Goal: Task Accomplishment & Management: Manage account settings

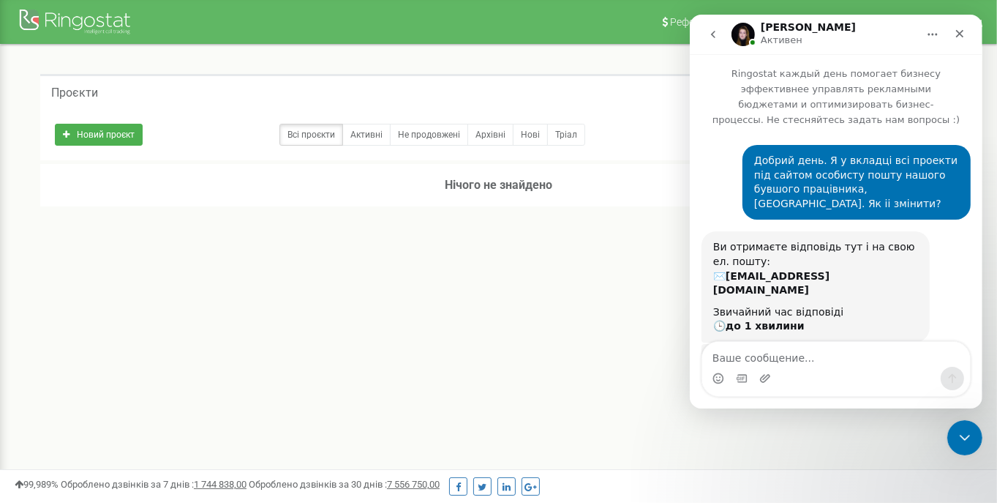
scroll to position [1, 0]
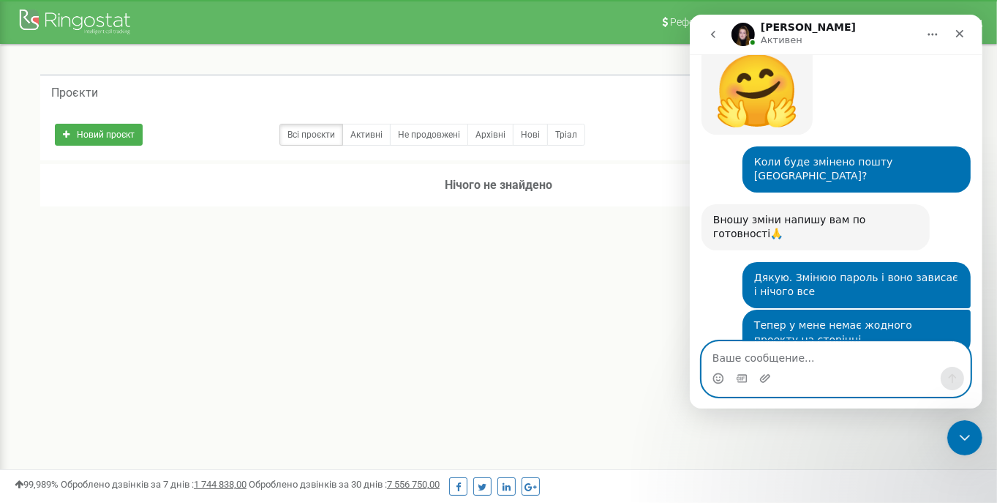
scroll to position [2127, 0]
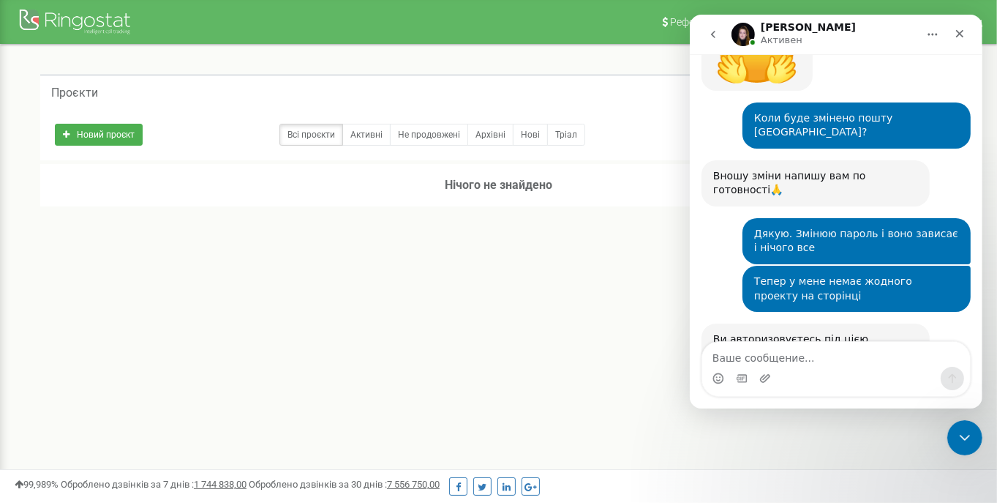
click at [549, 306] on div "Реферальна програма Налаштування профілю Вихід Проєкти Новий проєкт Всі проєкти…" at bounding box center [498, 439] width 997 height 878
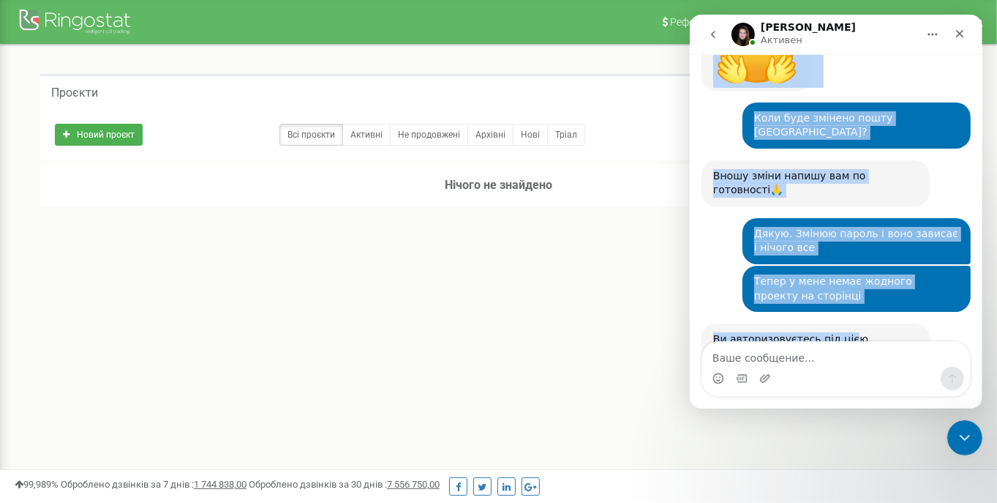
drag, startPoint x: 817, startPoint y: 34, endPoint x: 838, endPoint y: 167, distance: 134.0
click at [838, 167] on div "Yeva Активен Ringostat каждый день помогает бизнесу эффективнее управлять рекла…" at bounding box center [835, 212] width 293 height 394
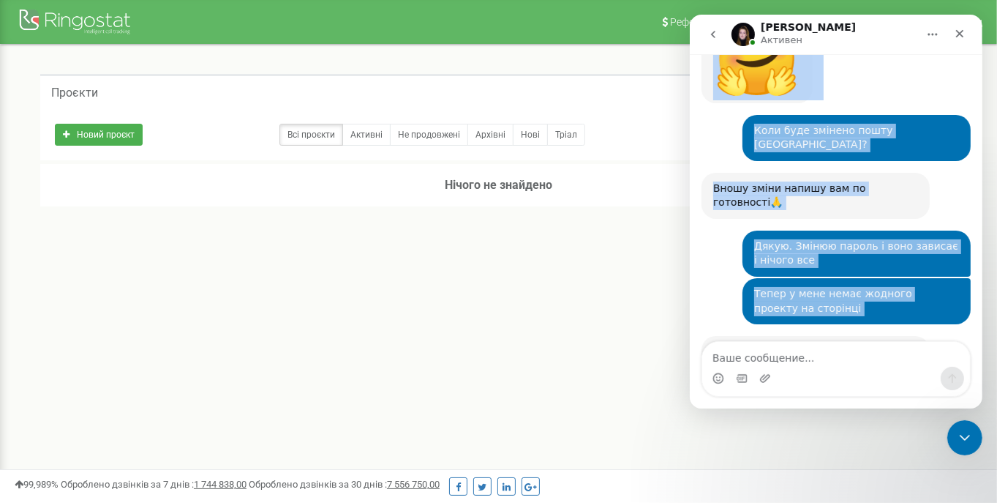
scroll to position [2114, 0]
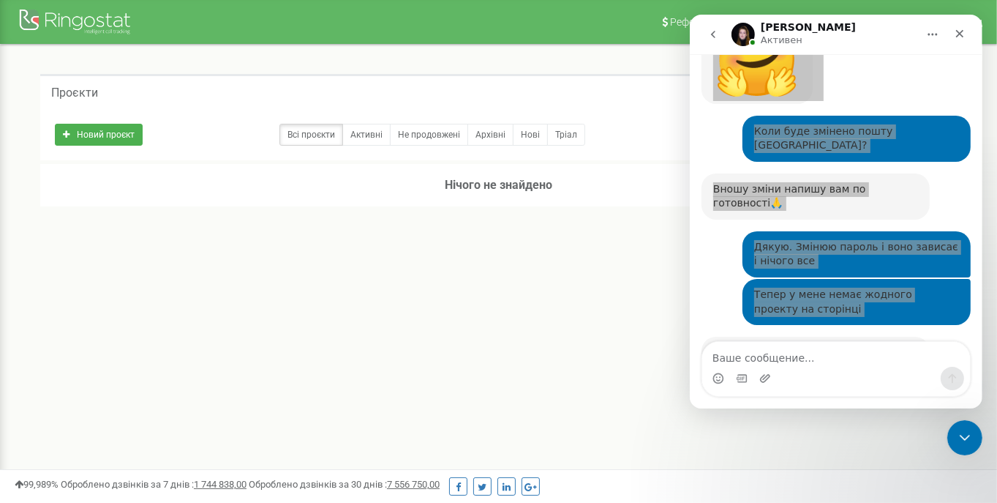
click at [630, 54] on div "Проєкти Новий проєкт Всі проєкти Активні Не продовжені Архівні Нові Тріал Пошук" at bounding box center [498, 167] width 975 height 244
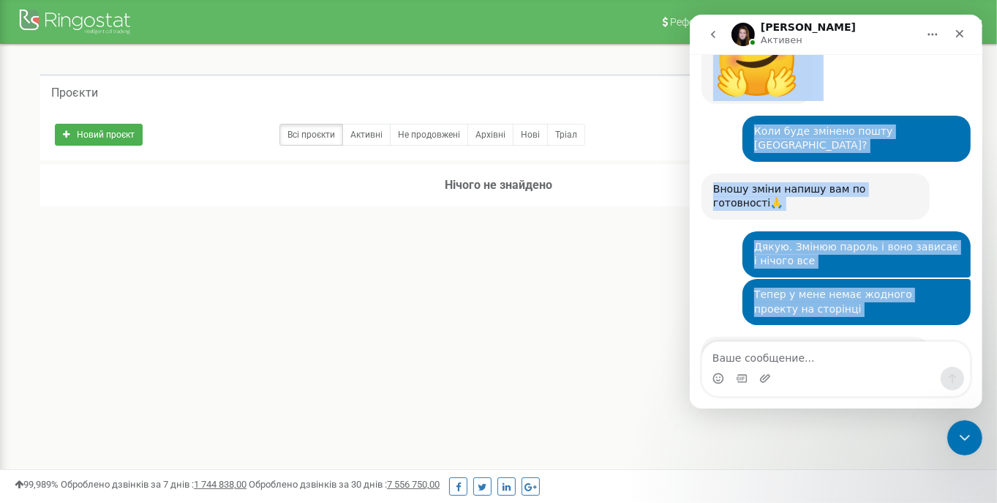
click at [711, 31] on icon "go back" at bounding box center [713, 35] width 12 height 12
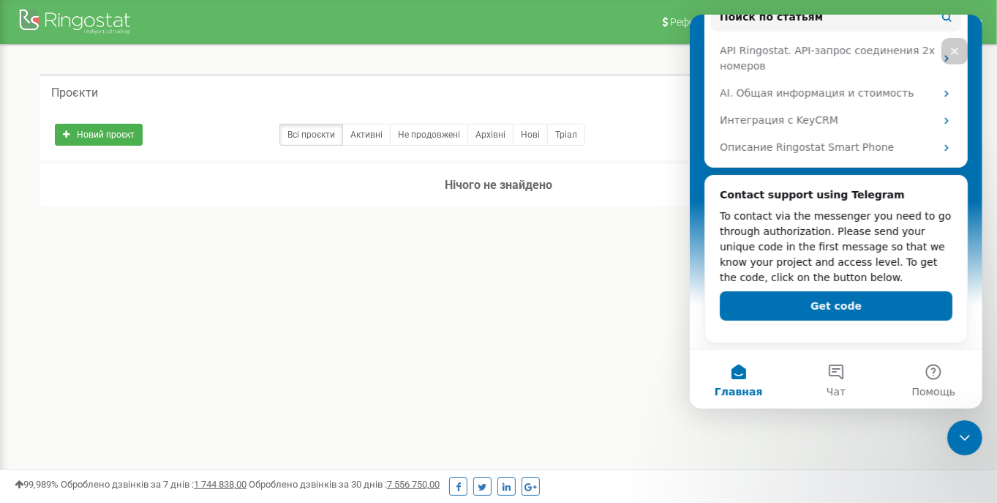
scroll to position [0, 0]
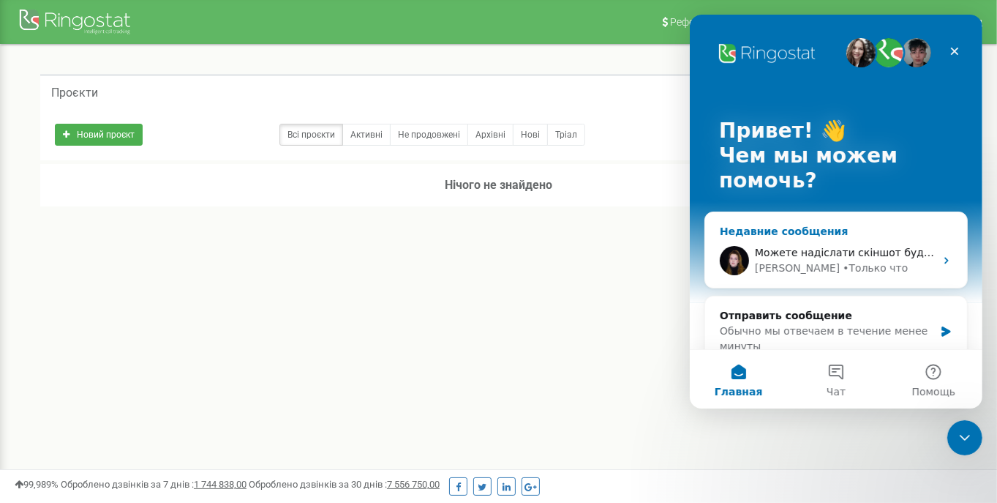
click at [806, 252] on span "Можете надіслати скіншот будь ласка" at bounding box center [858, 253] width 209 height 12
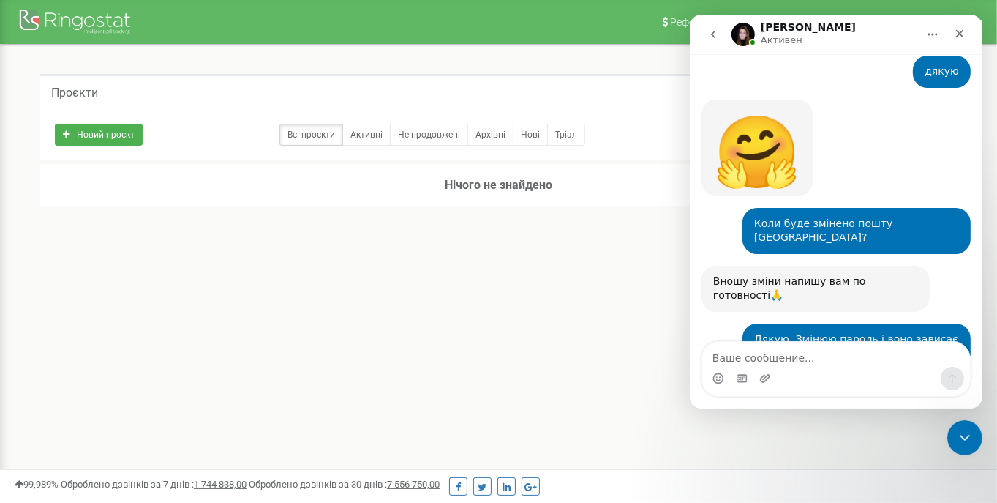
scroll to position [2114, 0]
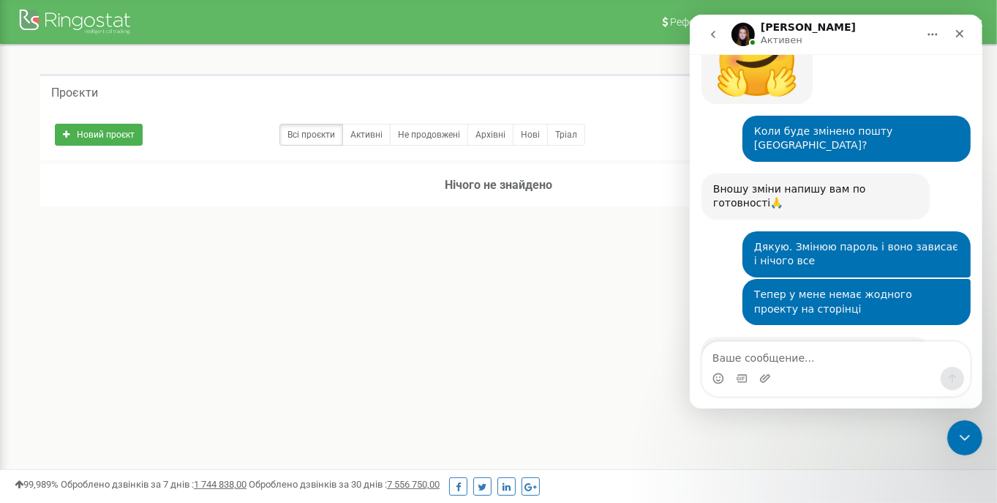
drag, startPoint x: 710, startPoint y: 208, endPoint x: 824, endPoint y: 212, distance: 114.2
click at [824, 336] on div "Ви авторизовуєтесь під цією поштою podologeosc@gmail.com ? Yeva • Только что" at bounding box center [815, 366] width 228 height 61
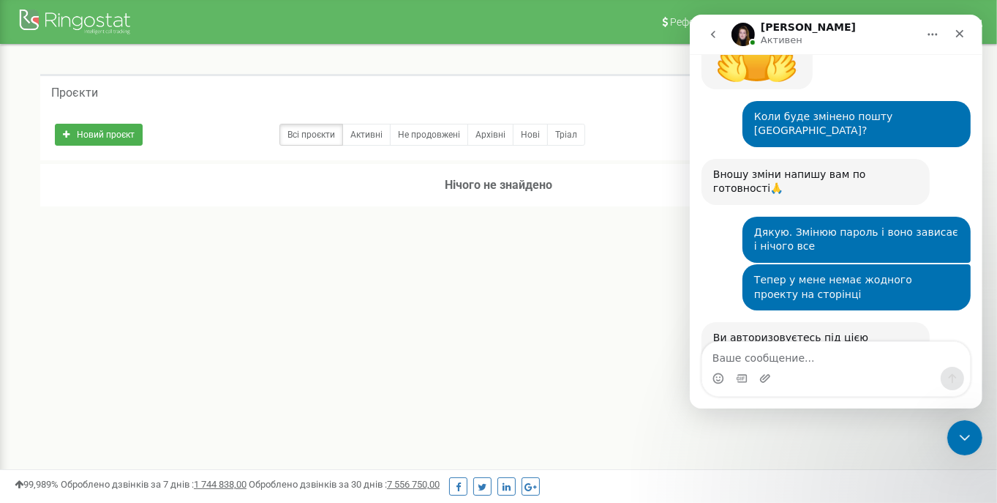
drag, startPoint x: 601, startPoint y: 68, endPoint x: 677, endPoint y: 63, distance: 76.2
click at [601, 68] on div "Проєкти Новий проєкт Всі проєкти Активні Не продовжені Архівні Нові Тріал Пошук" at bounding box center [498, 167] width 975 height 244
click at [712, 36] on icon "go back" at bounding box center [712, 34] width 4 height 7
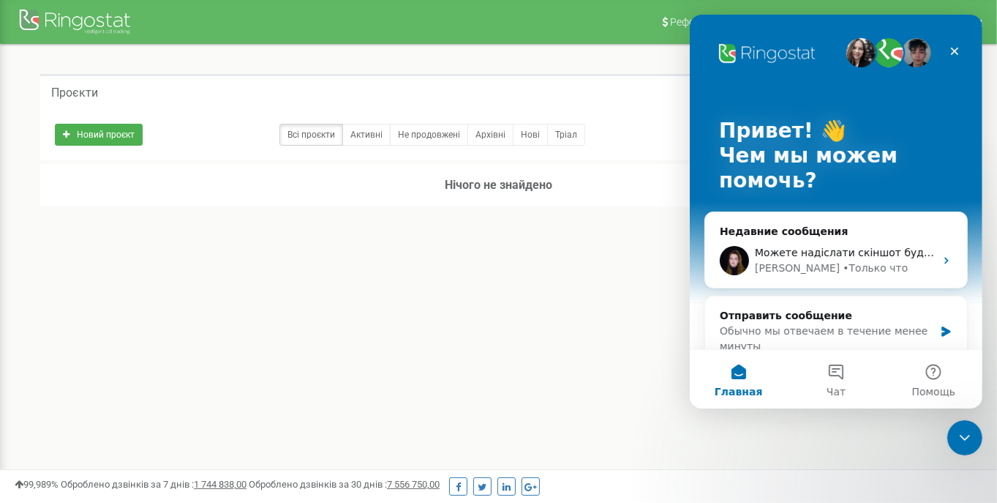
click at [553, 228] on div "0 - 0 of 0" at bounding box center [498, 233] width 917 height 51
click at [948, 52] on icon "Закрыть" at bounding box center [954, 51] width 12 height 12
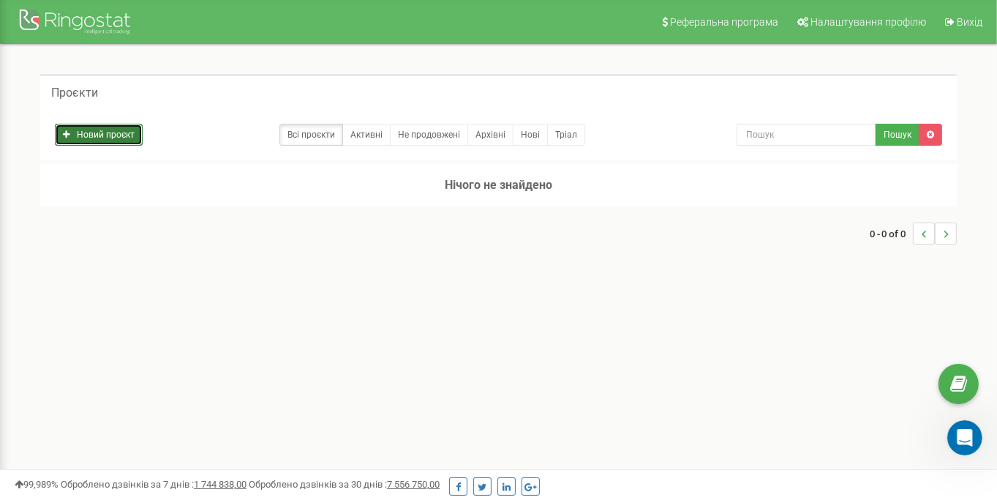
click at [91, 127] on link "Новий проєкт" at bounding box center [99, 135] width 88 height 22
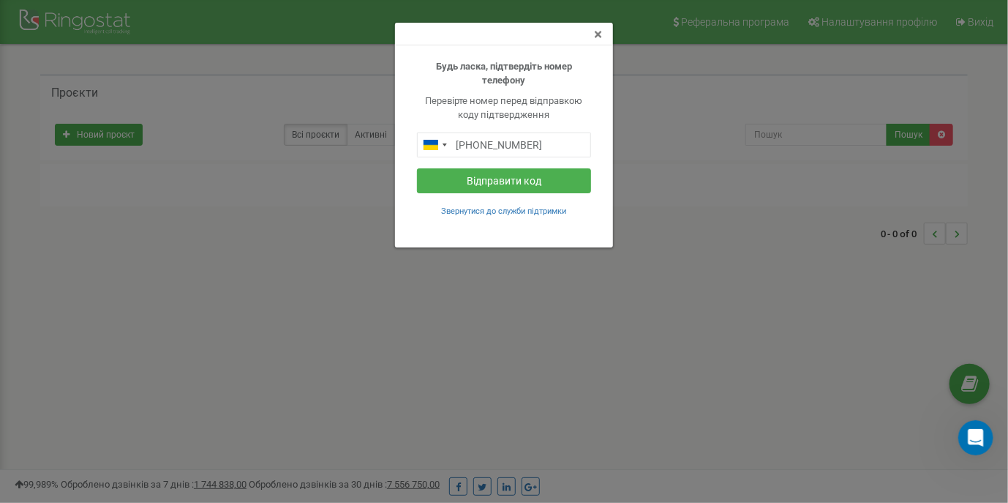
click at [595, 34] on span "×" at bounding box center [598, 35] width 8 height 18
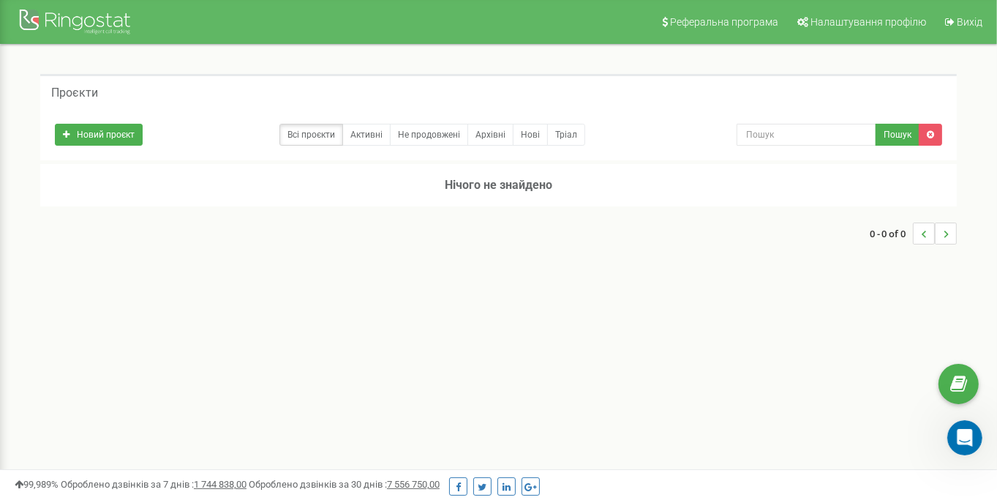
click at [521, 392] on div "Реферальна програма Налаштування профілю Вихід Проєкти Новий проєкт Всі проєкти…" at bounding box center [498, 439] width 997 height 878
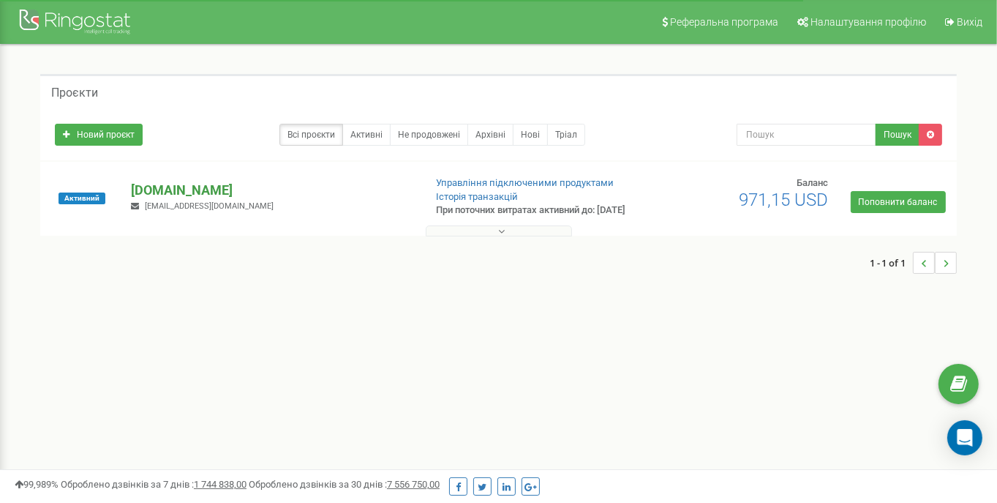
click at [185, 196] on p "[DOMAIN_NAME]" at bounding box center [271, 190] width 281 height 19
